Goal: Task Accomplishment & Management: Use online tool/utility

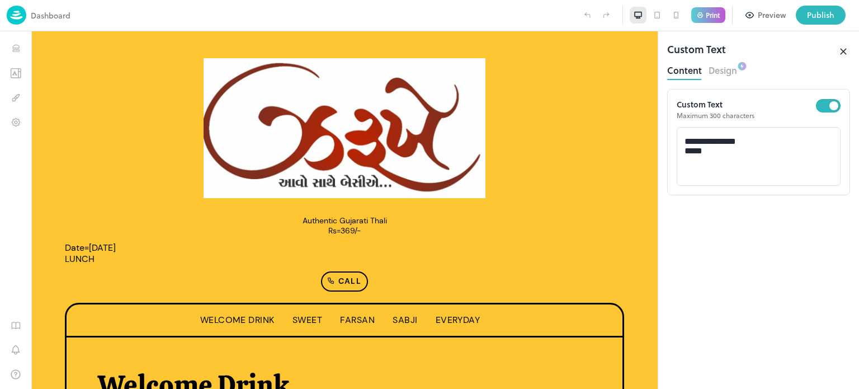
click at [726, 71] on button "Design" at bounding box center [722, 69] width 29 height 15
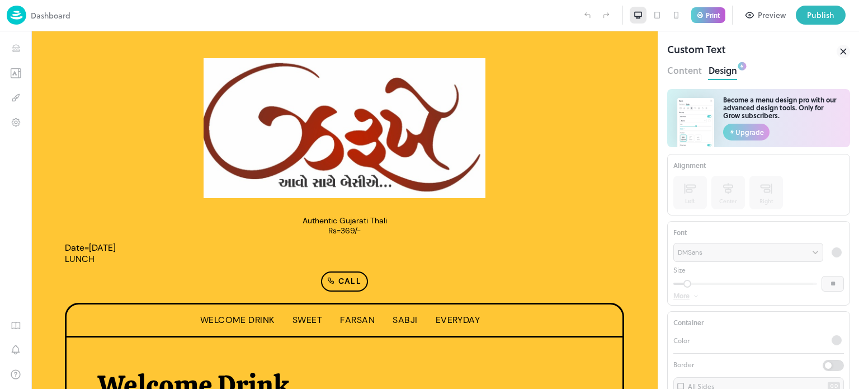
click at [684, 67] on button "Content" at bounding box center [684, 69] width 35 height 15
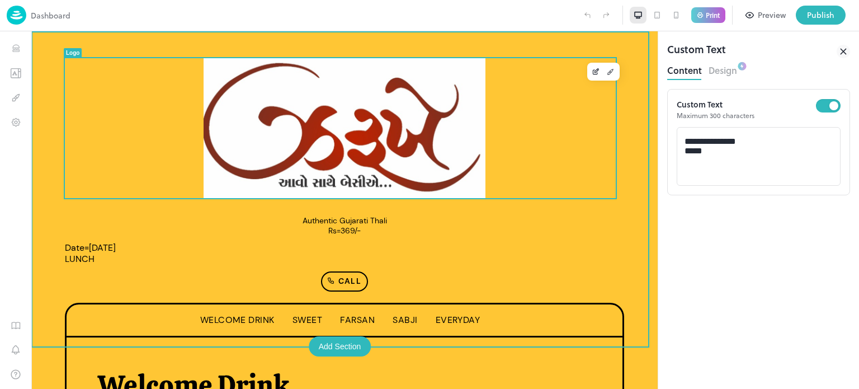
click at [440, 107] on img at bounding box center [345, 128] width 282 height 140
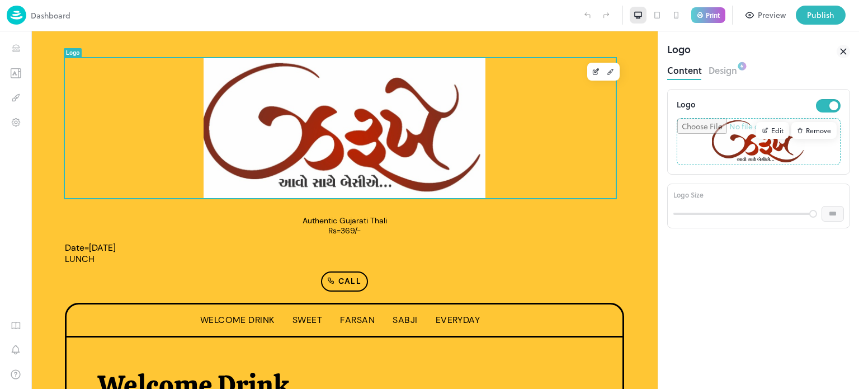
click at [772, 145] on input "file" at bounding box center [758, 142] width 163 height 46
type input "**********"
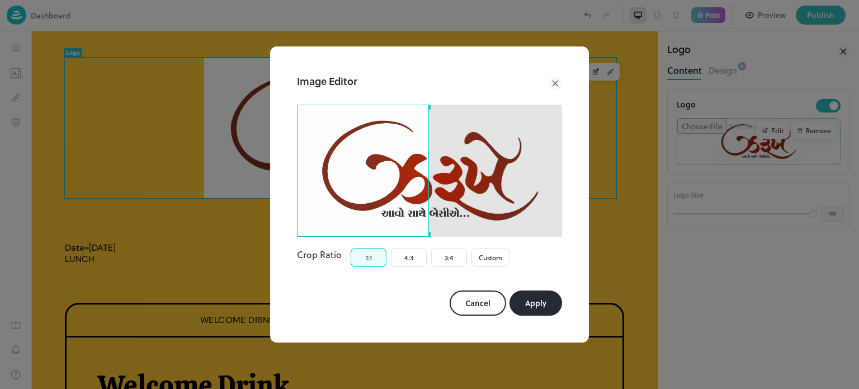
click at [288, 171] on div "Image Editor Crop Ratio 1:1 4:3 3:4 Custom Cancel Apply" at bounding box center [429, 194] width 292 height 269
click at [371, 159] on div "Use the arrow keys to move the crop selection area" at bounding box center [363, 171] width 132 height 132
click at [432, 104] on div "Image Editor Crop Ratio 1:1 4:3 3:4 Custom Cancel Apply" at bounding box center [429, 194] width 292 height 269
click at [479, 106] on div at bounding box center [429, 171] width 265 height 132
click at [554, 84] on icon at bounding box center [554, 83] width 5 height 5
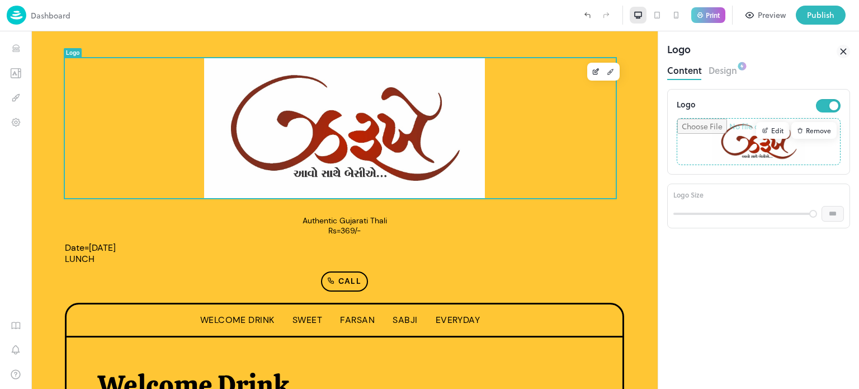
click at [773, 128] on div "Edit" at bounding box center [772, 130] width 33 height 17
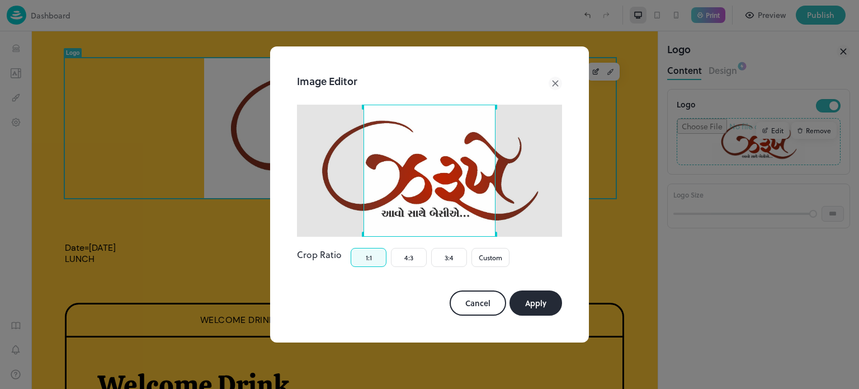
click at [556, 83] on icon at bounding box center [554, 83] width 5 height 5
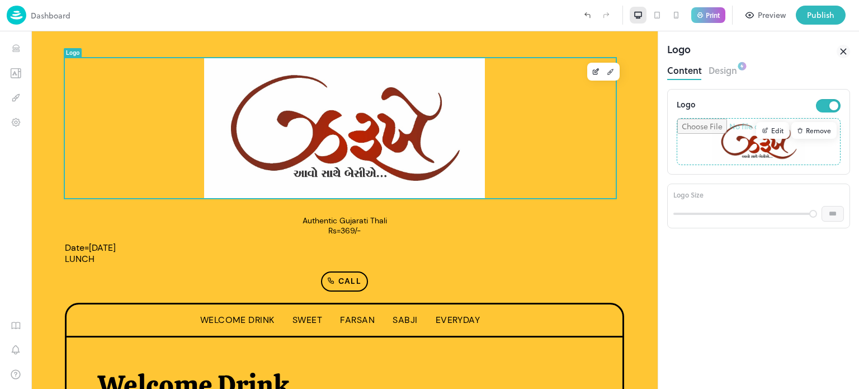
click at [731, 138] on input "file" at bounding box center [758, 142] width 163 height 46
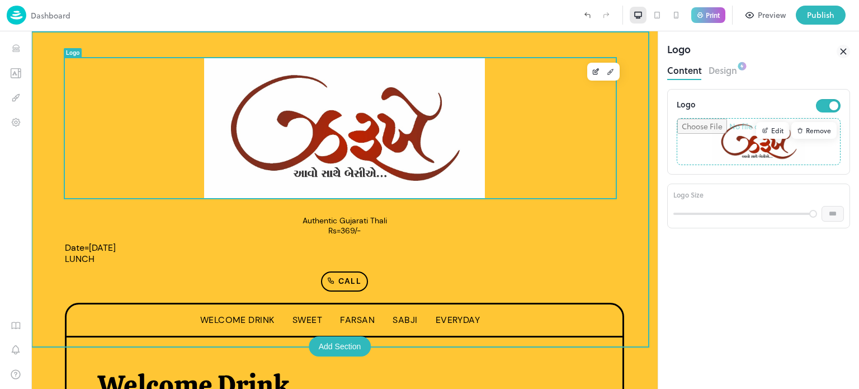
click at [456, 125] on img at bounding box center [344, 128] width 281 height 140
click at [592, 71] on icon "Edit" at bounding box center [596, 72] width 8 height 8
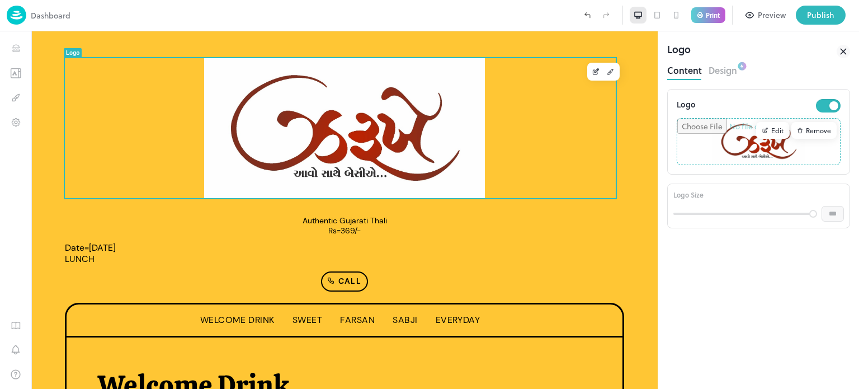
click at [774, 127] on div "Edit" at bounding box center [772, 130] width 33 height 17
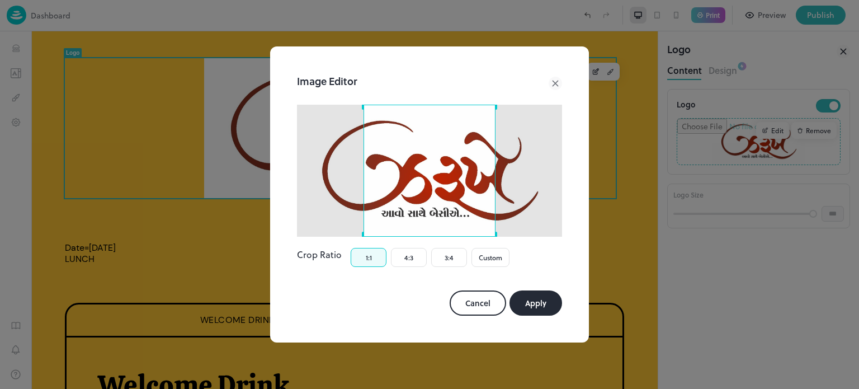
click at [554, 83] on icon at bounding box center [554, 83] width 5 height 5
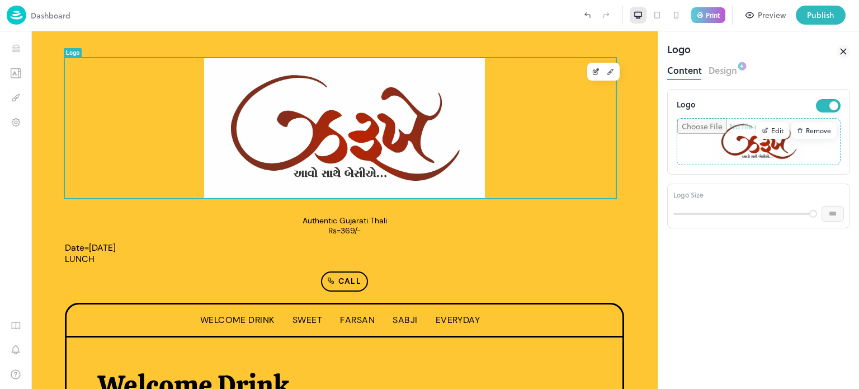
click at [735, 148] on input "file" at bounding box center [758, 142] width 163 height 46
type input "**********"
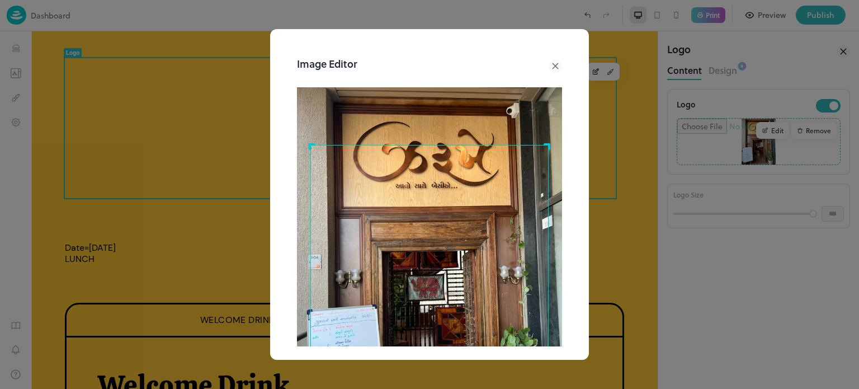
click at [549, 67] on icon at bounding box center [555, 65] width 13 height 13
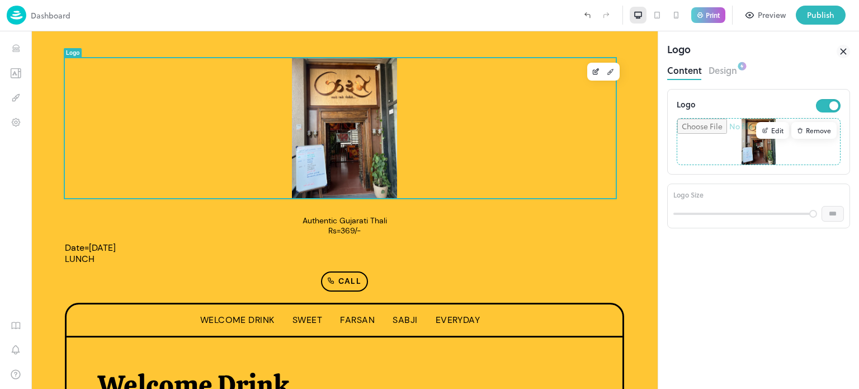
click at [769, 147] on input "file" at bounding box center [758, 142] width 163 height 46
type input "**********"
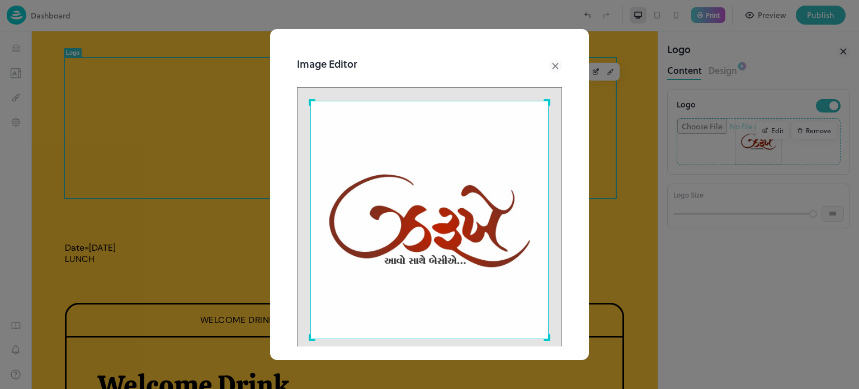
click at [549, 64] on icon at bounding box center [555, 65] width 13 height 13
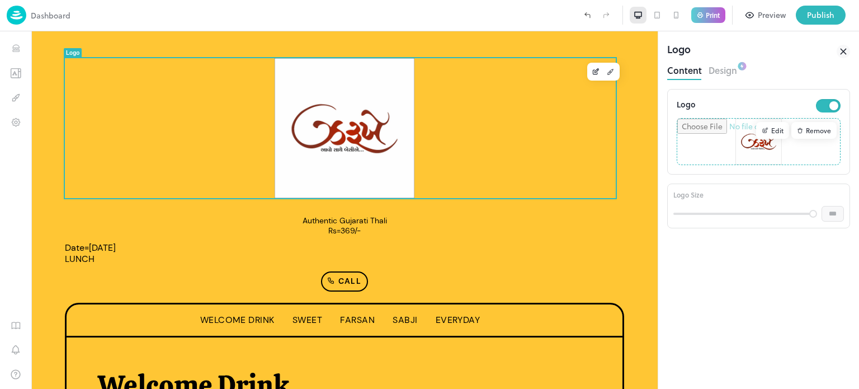
click at [760, 154] on input "file" at bounding box center [758, 142] width 163 height 46
type input "**********"
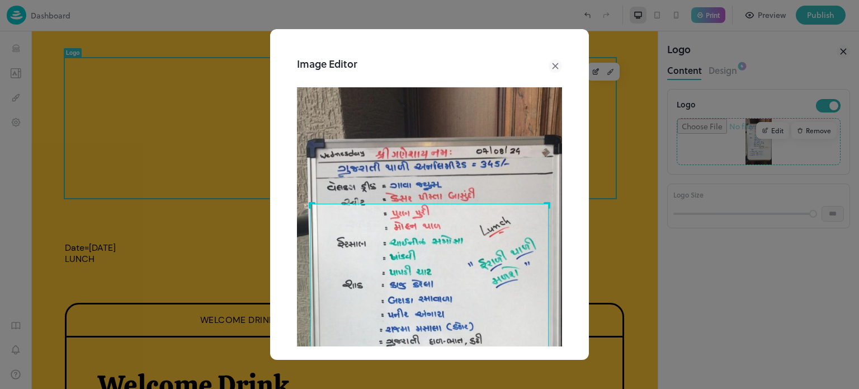
click at [552, 64] on icon at bounding box center [554, 66] width 5 height 5
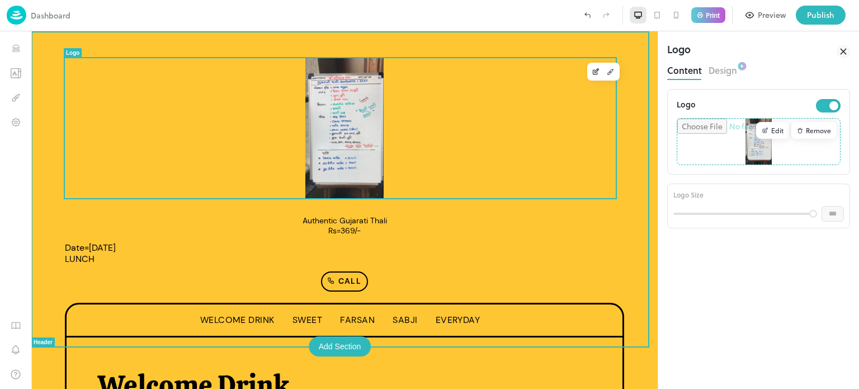
click at [753, 155] on input "file" at bounding box center [758, 142] width 163 height 46
type input "**********"
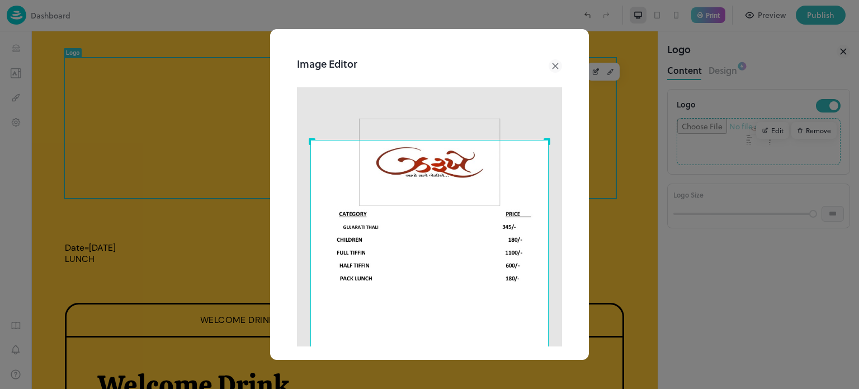
click at [549, 62] on icon at bounding box center [555, 65] width 13 height 13
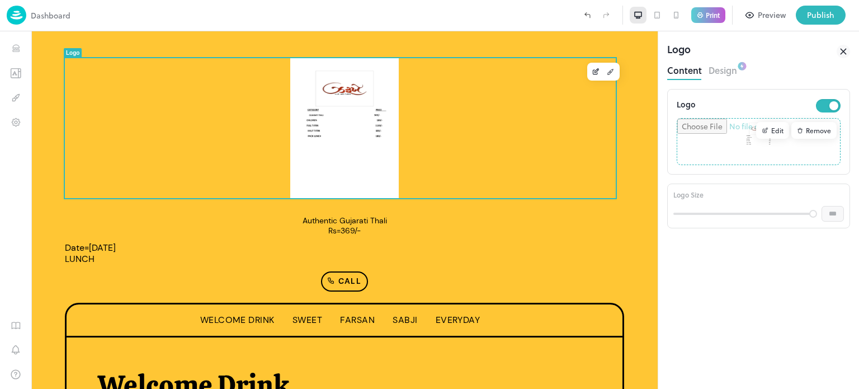
click at [753, 150] on input "file" at bounding box center [758, 142] width 163 height 46
type input "**********"
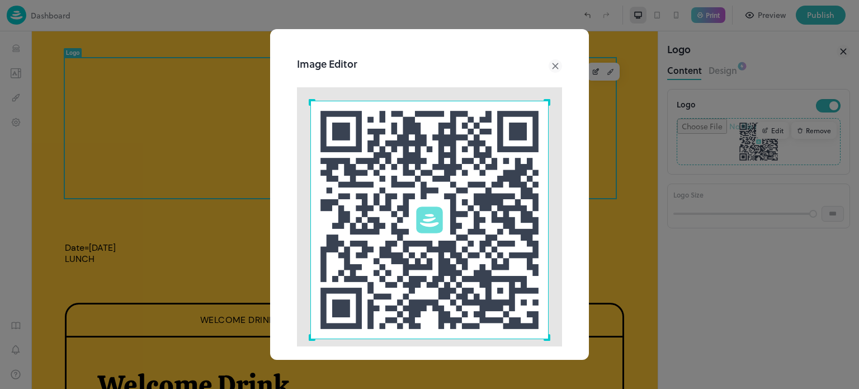
click at [549, 65] on icon at bounding box center [555, 65] width 13 height 13
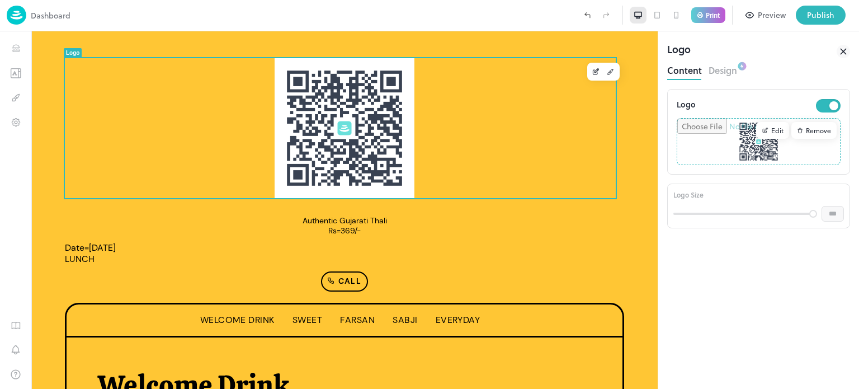
click at [771, 149] on input "file" at bounding box center [758, 142] width 163 height 46
click at [841, 51] on icon at bounding box center [843, 51] width 13 height 13
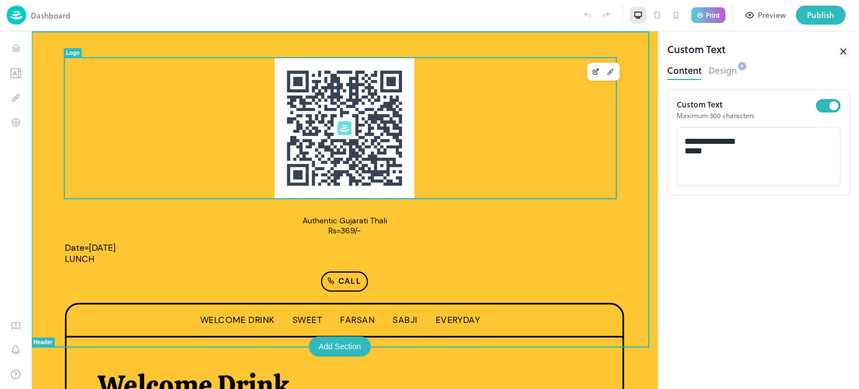
click at [376, 101] on img at bounding box center [345, 128] width 140 height 140
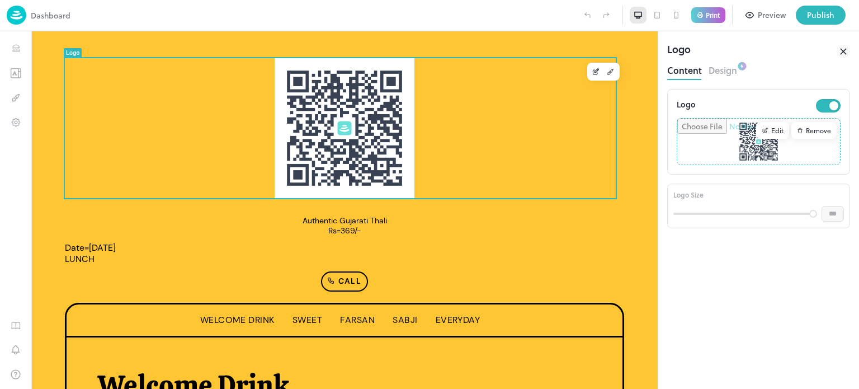
click at [748, 143] on input "file" at bounding box center [758, 142] width 163 height 46
type input "**********"
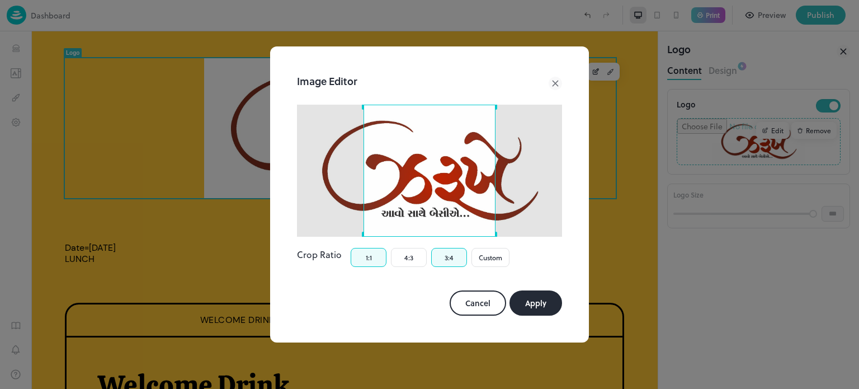
click at [451, 258] on button "3:4" at bounding box center [449, 257] width 36 height 19
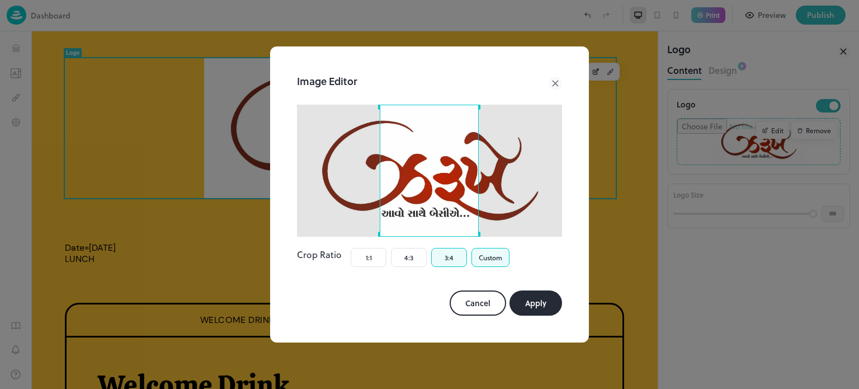
click at [494, 258] on button "Custom" at bounding box center [490, 257] width 38 height 19
click at [367, 254] on button "1:1" at bounding box center [369, 257] width 36 height 19
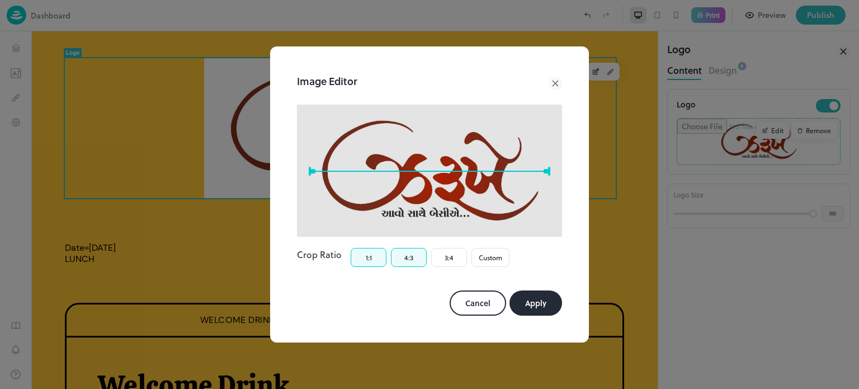
click at [410, 261] on button "4:3" at bounding box center [409, 257] width 36 height 19
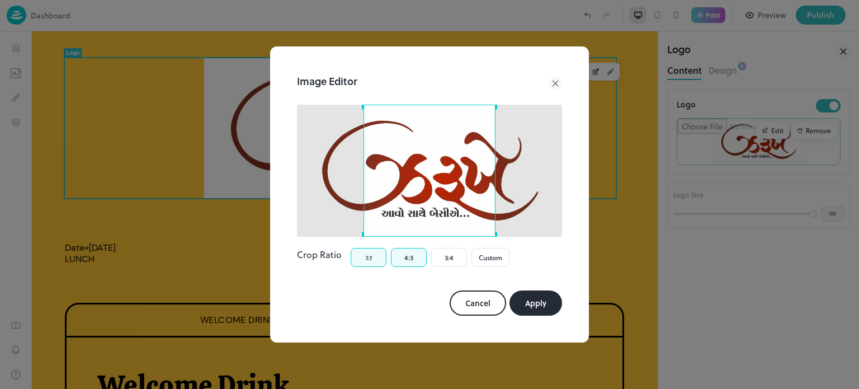
click at [363, 258] on button "1:1" at bounding box center [369, 257] width 36 height 19
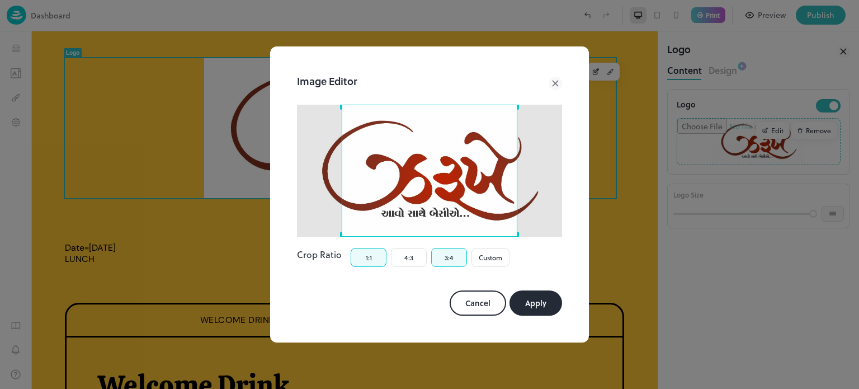
click at [443, 259] on button "3:4" at bounding box center [449, 257] width 36 height 19
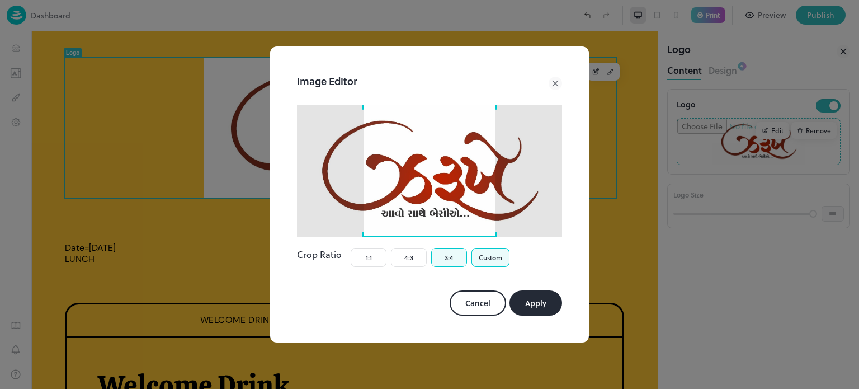
click at [492, 256] on button "Custom" at bounding box center [490, 257] width 38 height 19
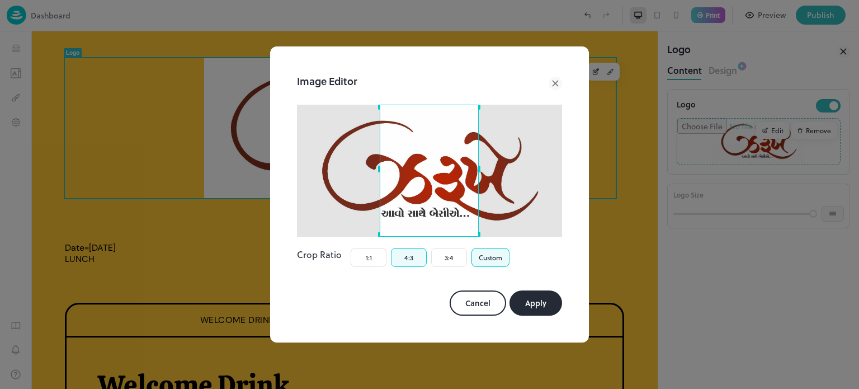
click at [407, 257] on button "4:3" at bounding box center [409, 257] width 36 height 19
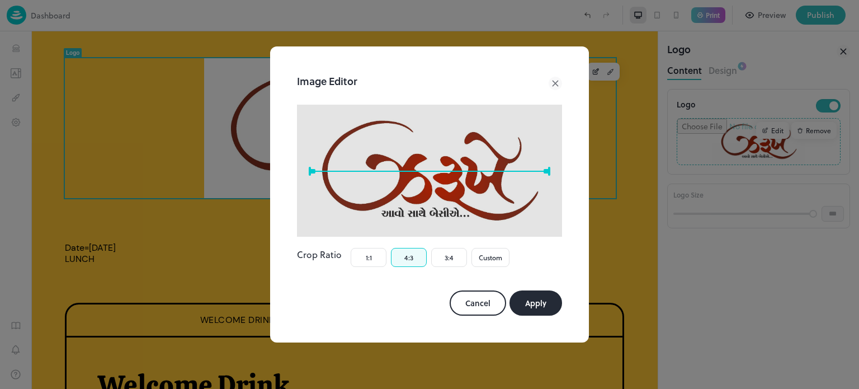
click at [531, 296] on button "Apply" at bounding box center [535, 302] width 53 height 25
click at [553, 82] on icon at bounding box center [554, 83] width 5 height 5
